Goal: Information Seeking & Learning: Check status

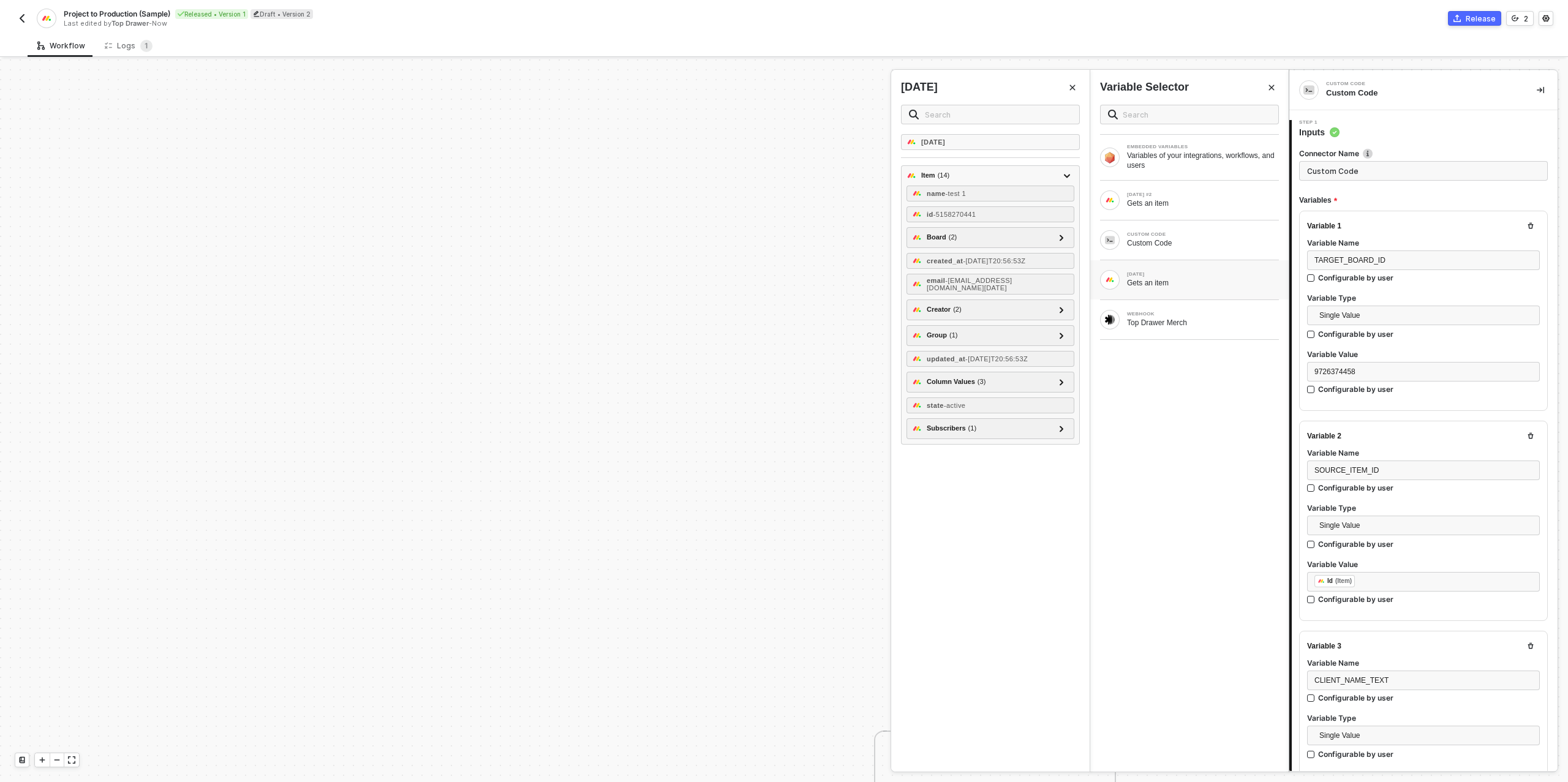
scroll to position [51, 0]
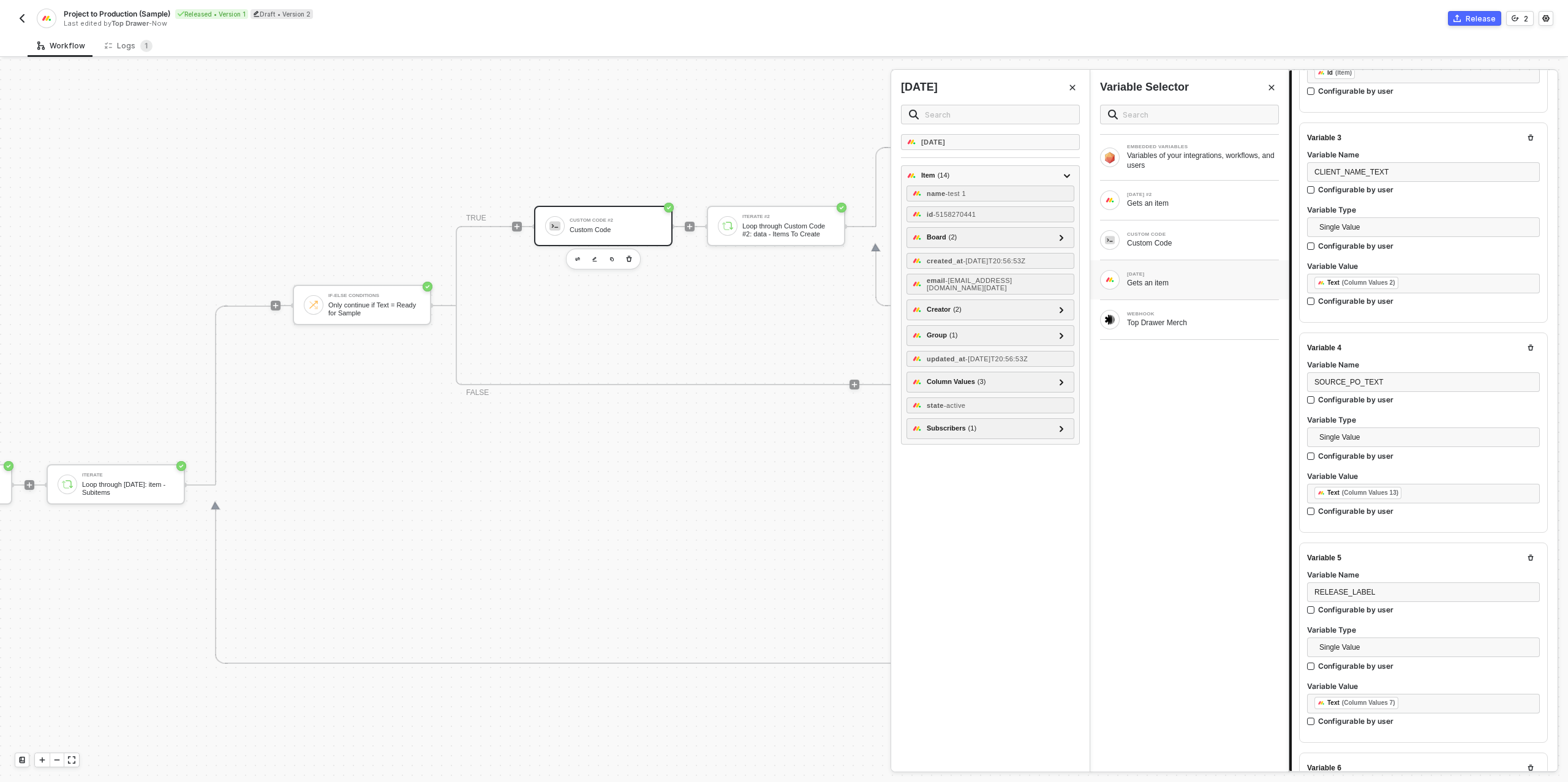
click at [26, 20] on img "button" at bounding box center [21, 18] width 10 height 10
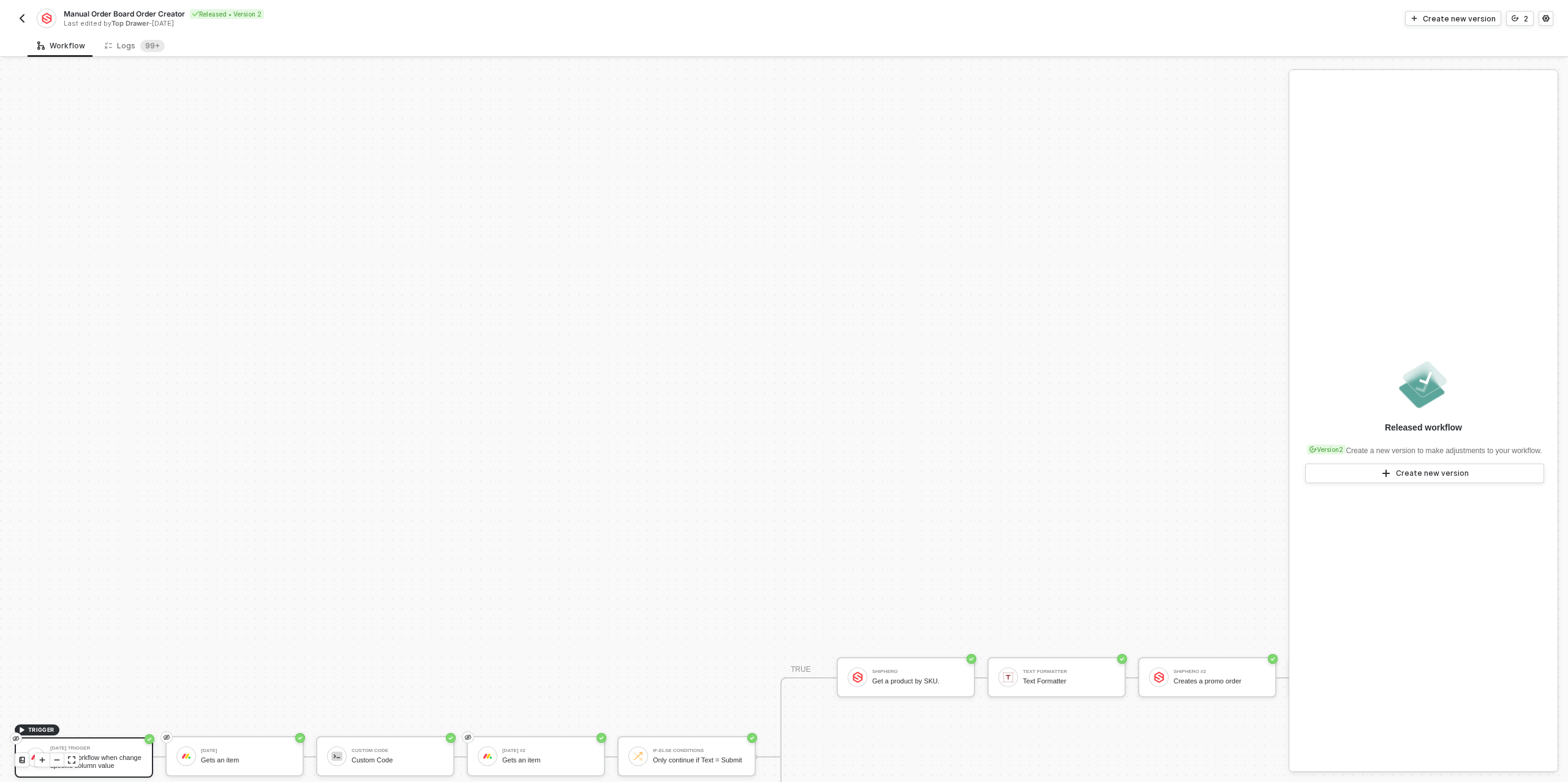
scroll to position [349, 0]
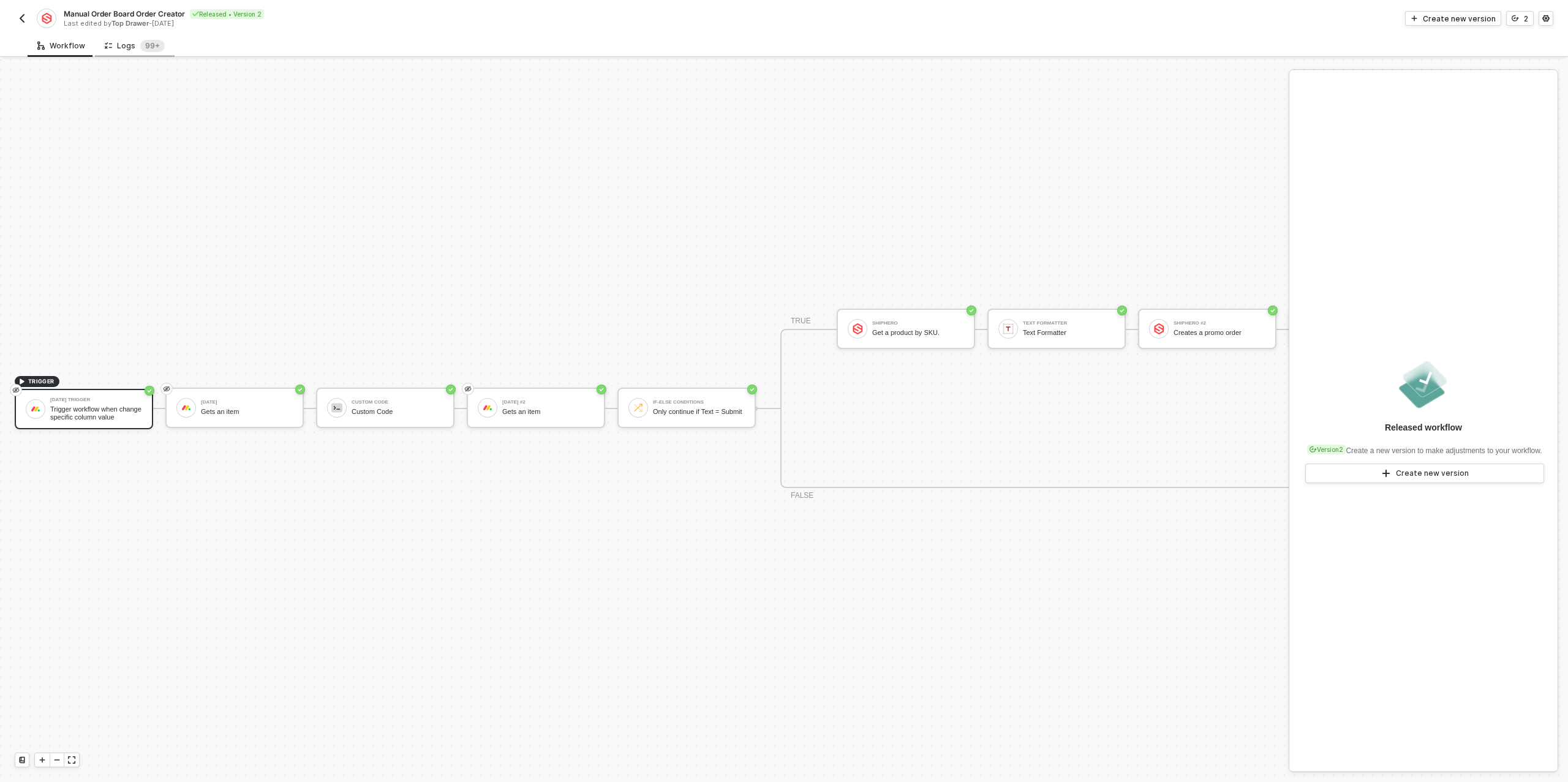
click at [131, 41] on div "Logs 99+" at bounding box center [134, 46] width 60 height 12
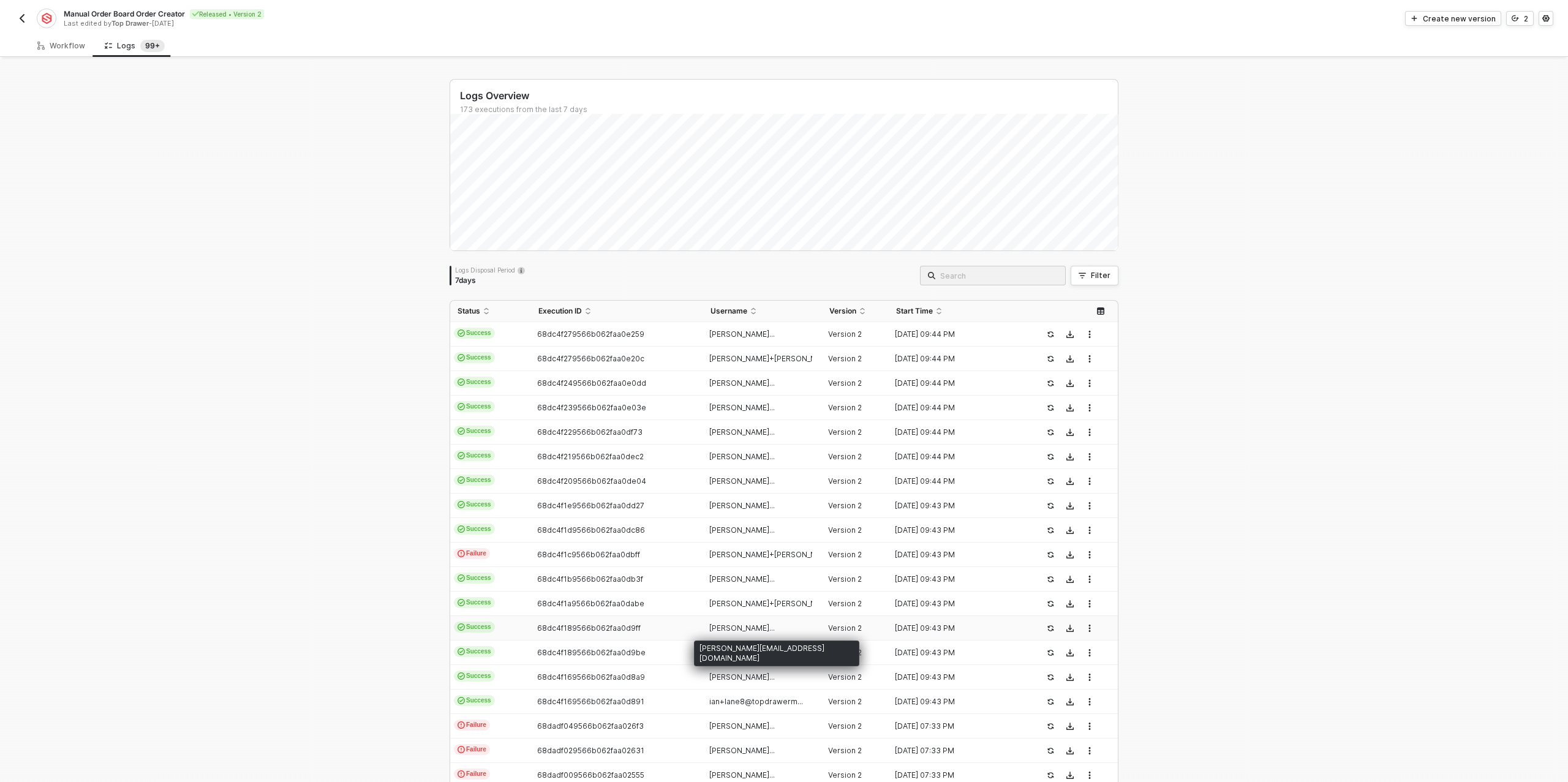
click at [760, 628] on span "ian+gwn@topdrawermer..." at bounding box center [742, 628] width 66 height 9
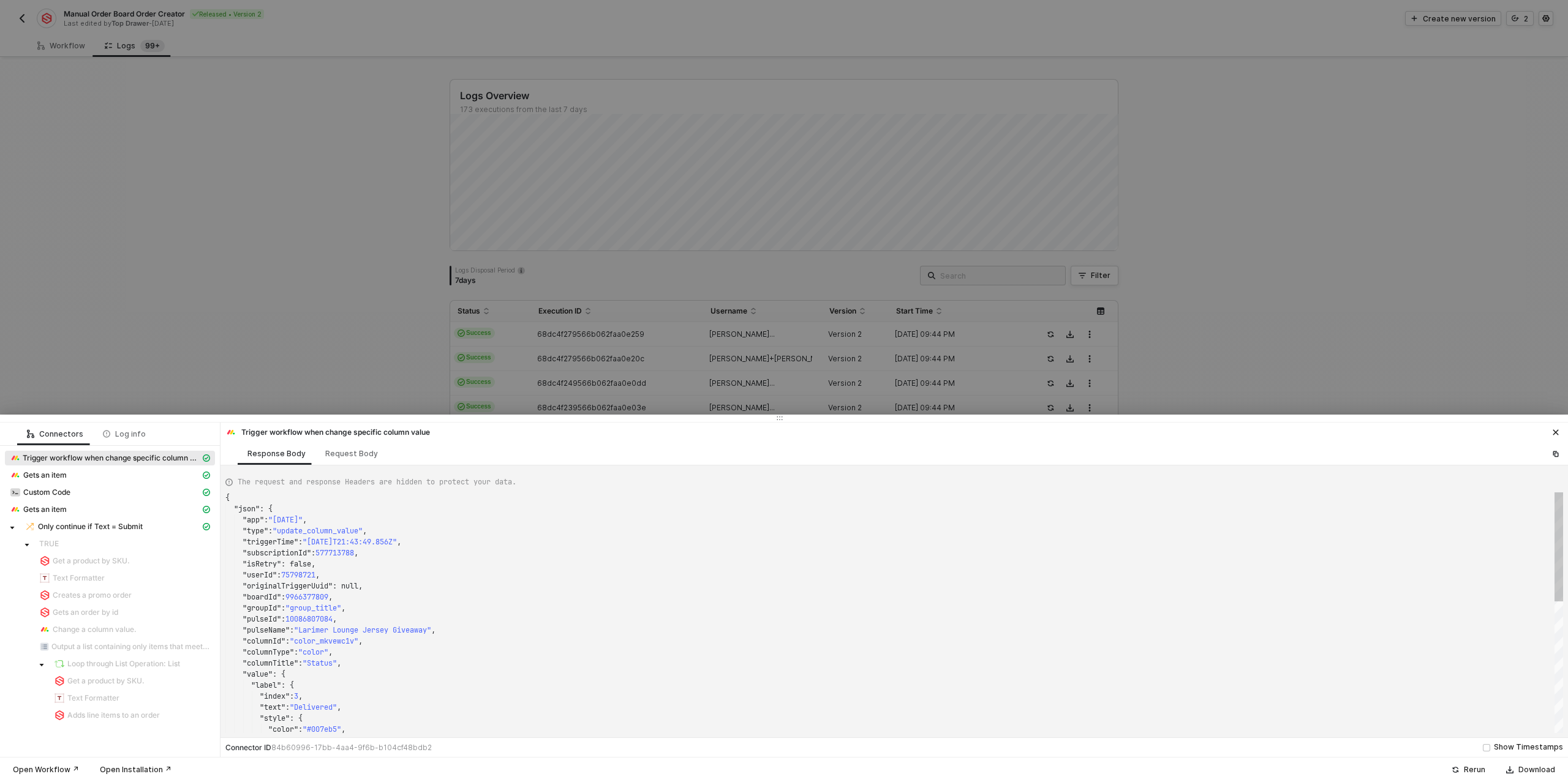
scroll to position [110, 0]
click at [125, 430] on div "Log info" at bounding box center [125, 434] width 43 height 10
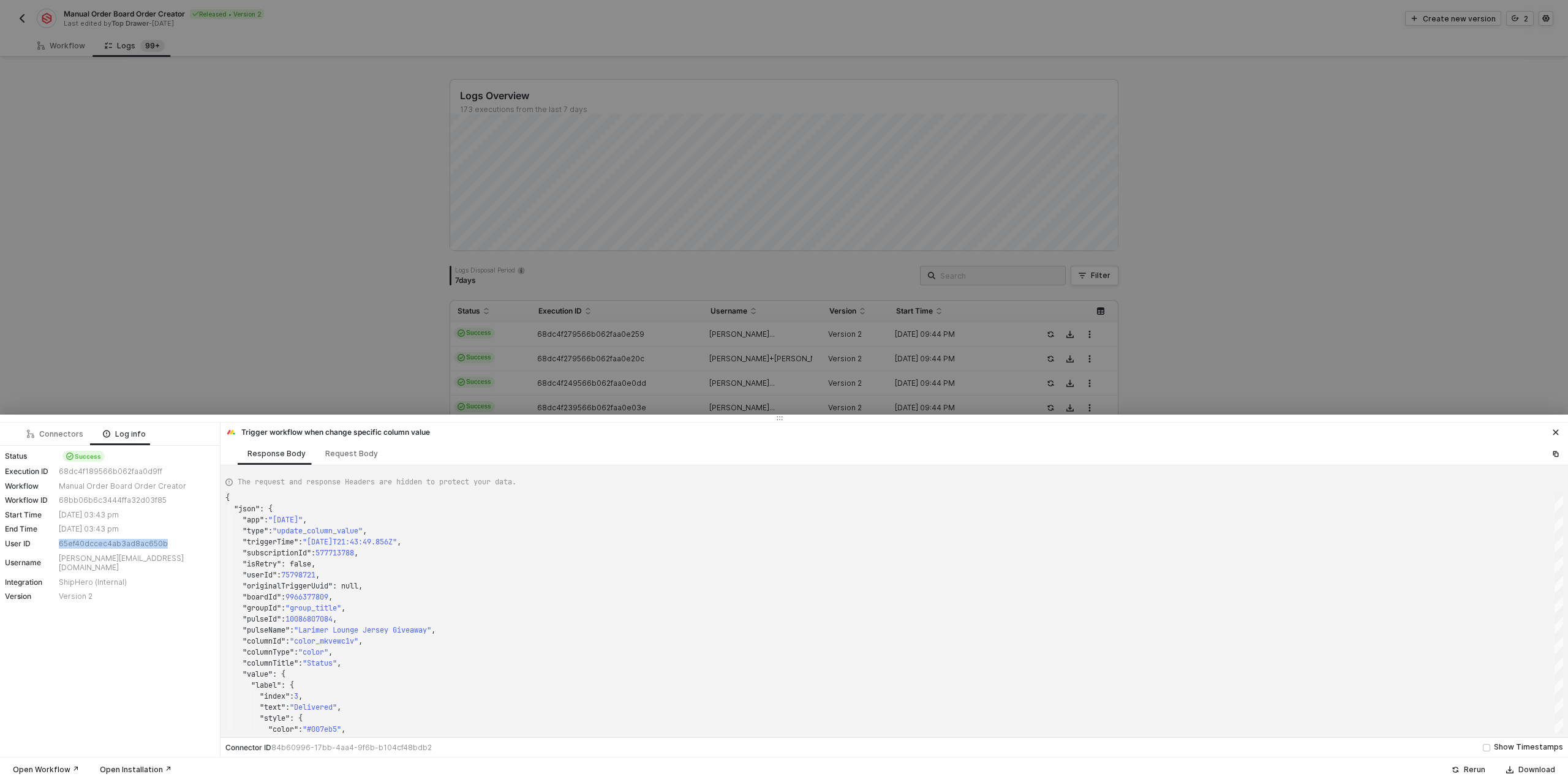
drag, startPoint x: 171, startPoint y: 544, endPoint x: 57, endPoint y: 544, distance: 114.0
click at [57, 544] on div "User ID 65ef40dccec4ab3ad8ac650b" at bounding box center [109, 544] width 210 height 10
copy div "65ef40dccec4ab3ad8ac650b"
click at [316, 362] on div at bounding box center [784, 391] width 1568 height 782
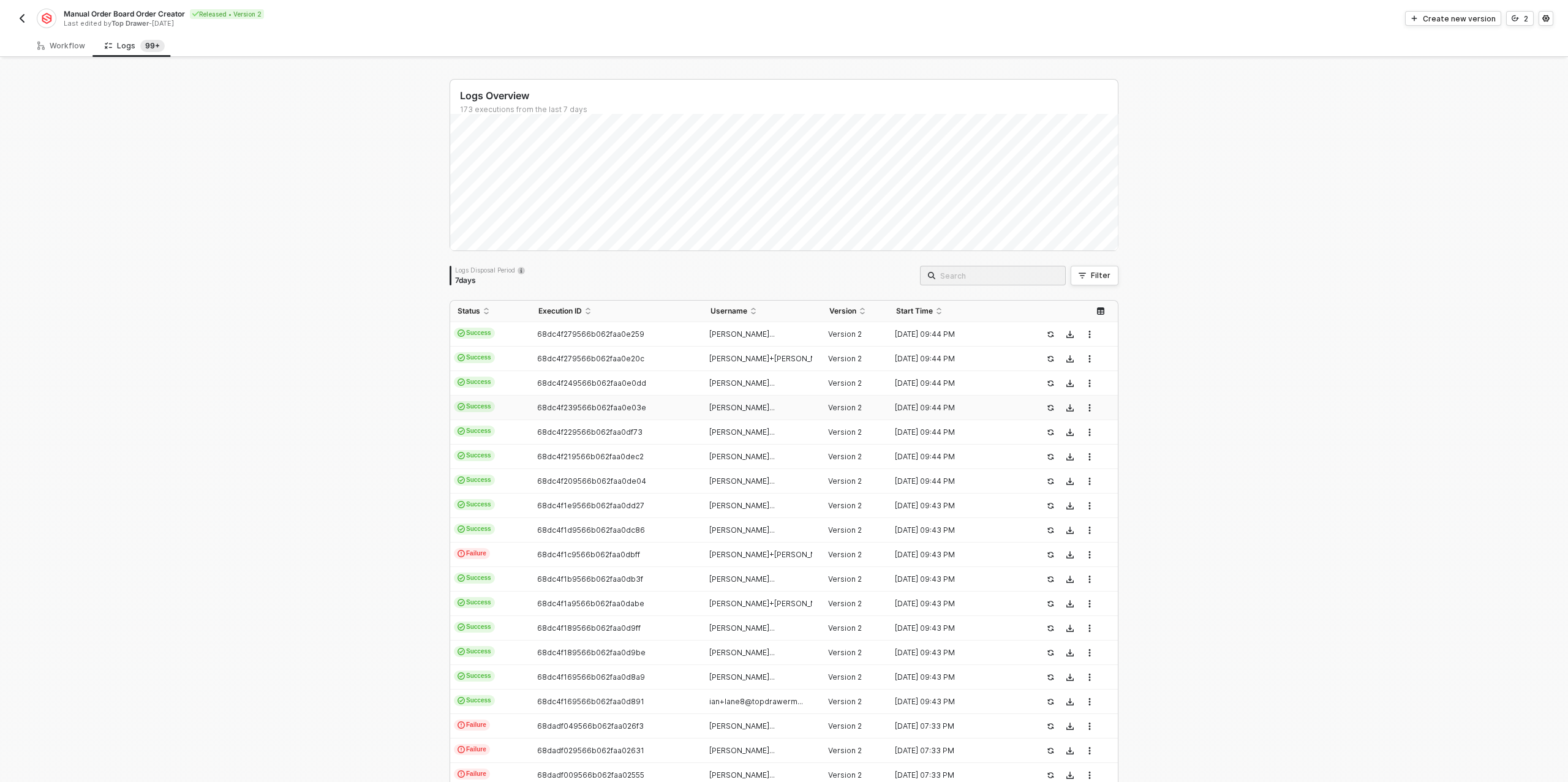
click at [650, 410] on div "68dc4f239566b062faa0e03e" at bounding box center [612, 407] width 162 height 10
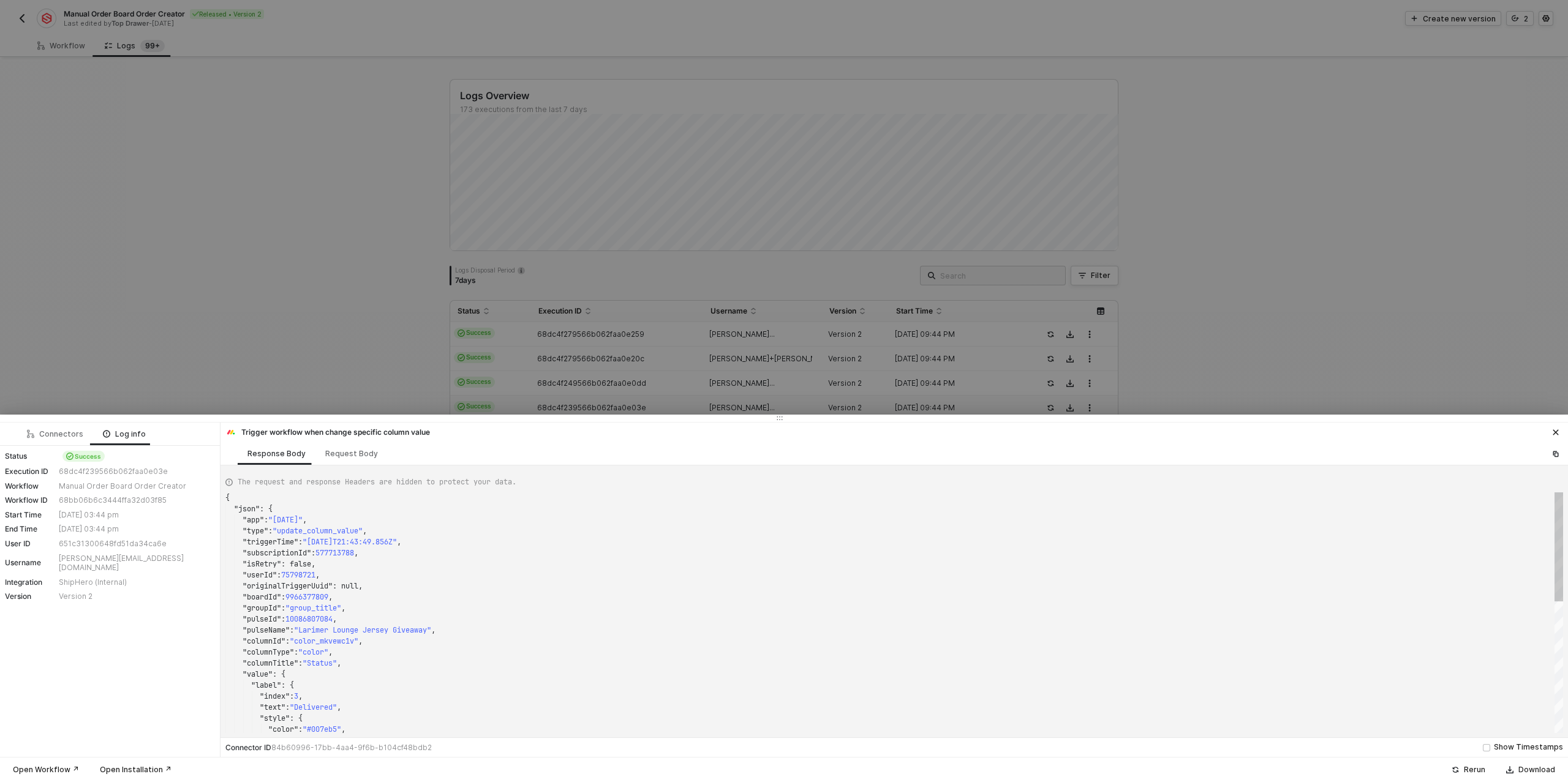
type textarea "{ "json": { "app": "monday", "type": "update_column_value", "triggerTime": "202…"
drag, startPoint x: 165, startPoint y: 545, endPoint x: 60, endPoint y: 544, distance: 105.0
click at [60, 544] on div "651c31300648fd51da34ca6e" at bounding box center [135, 544] width 153 height 10
copy div "651c31300648fd51da34ca6e"
click at [474, 365] on div at bounding box center [784, 391] width 1568 height 782
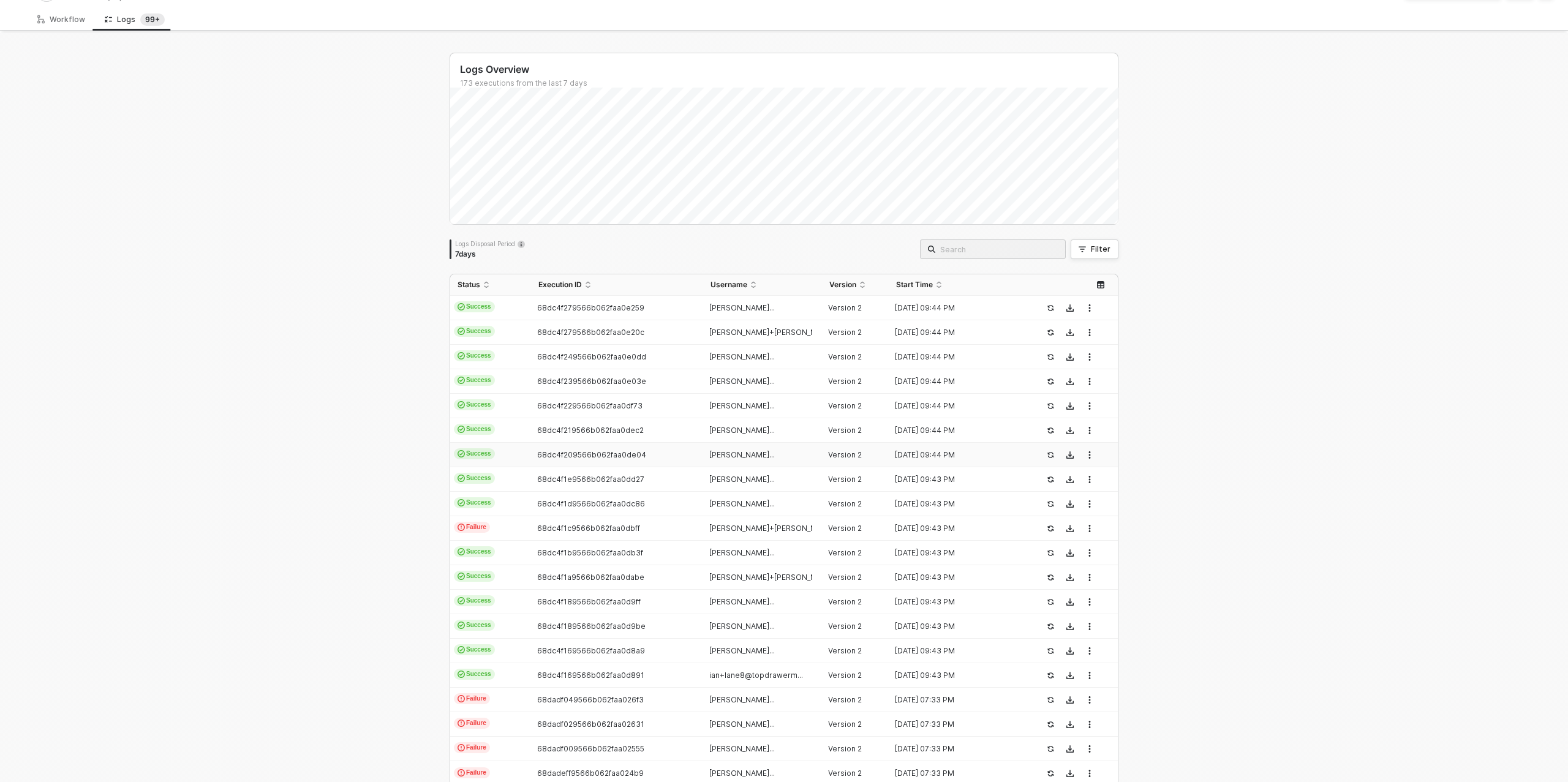
scroll to position [0, 0]
